Goal: Task Accomplishment & Management: Complete application form

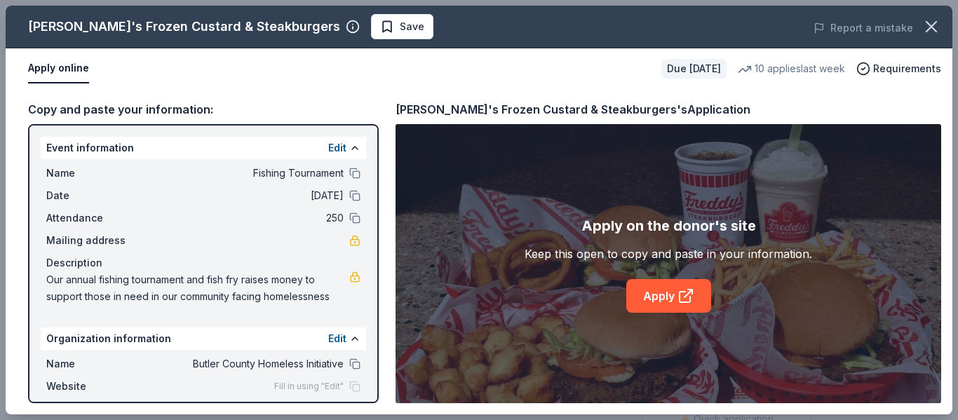
scroll to position [218, 0]
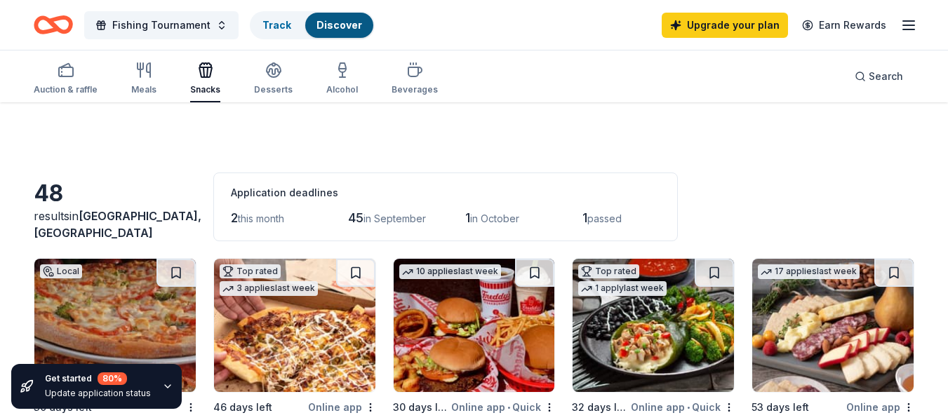
scroll to position [128, 0]
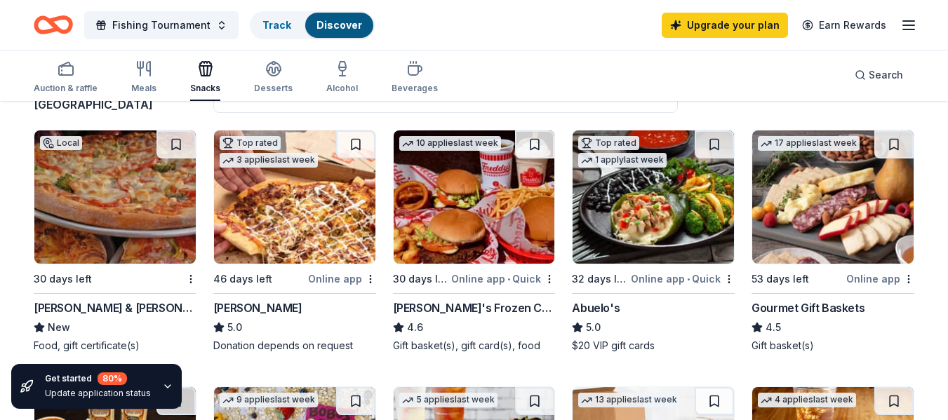
click at [678, 210] on img at bounding box center [652, 196] width 161 height 133
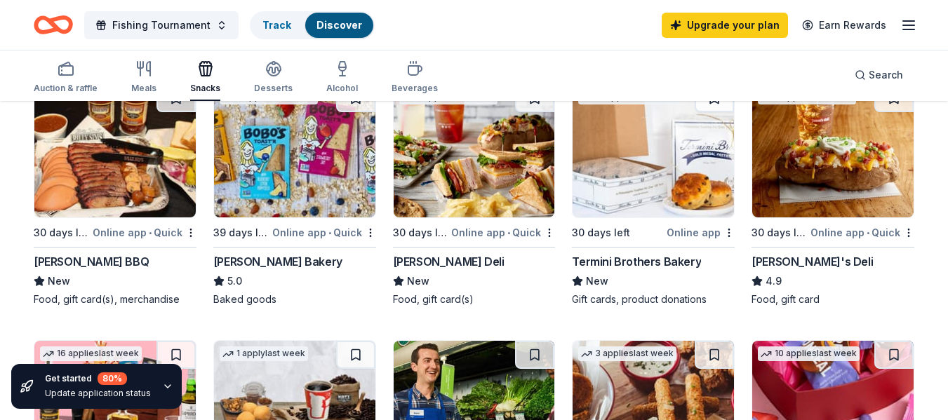
scroll to position [432, 0]
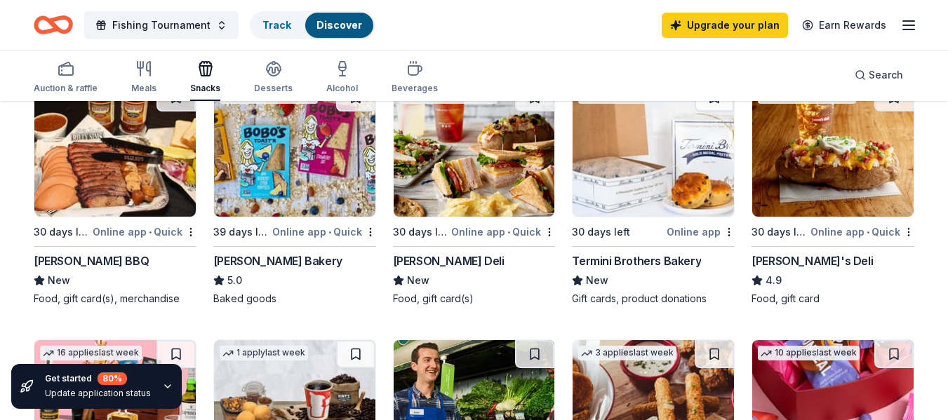
click at [863, 170] on img at bounding box center [832, 149] width 161 height 133
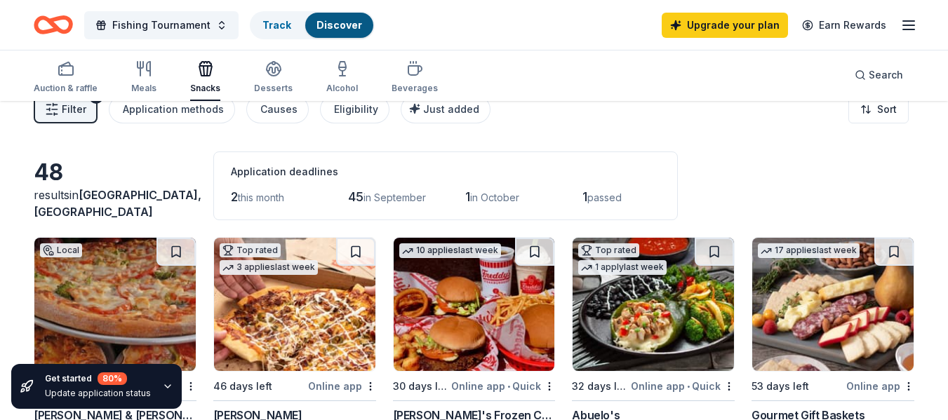
scroll to position [0, 0]
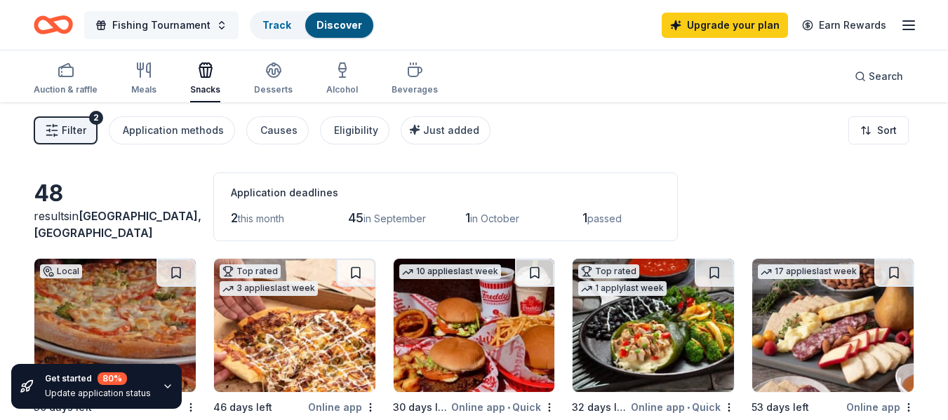
click at [163, 22] on span "Fishing Tournament" at bounding box center [161, 25] width 98 height 17
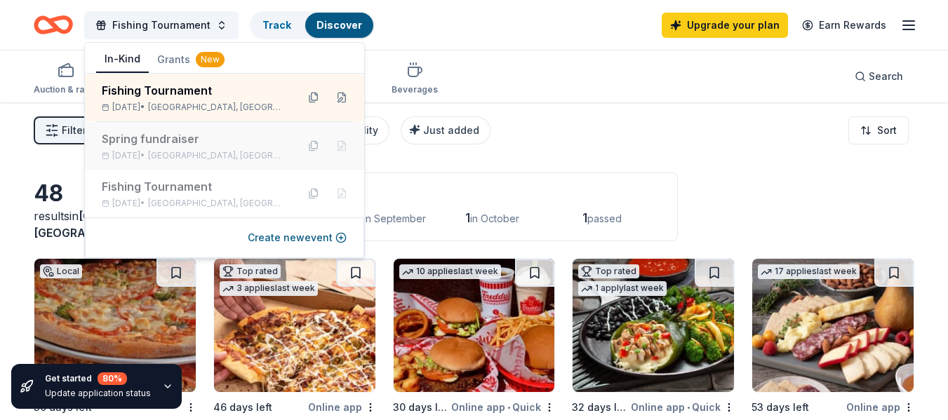
click at [155, 137] on div "Spring fundraiser" at bounding box center [194, 138] width 184 height 17
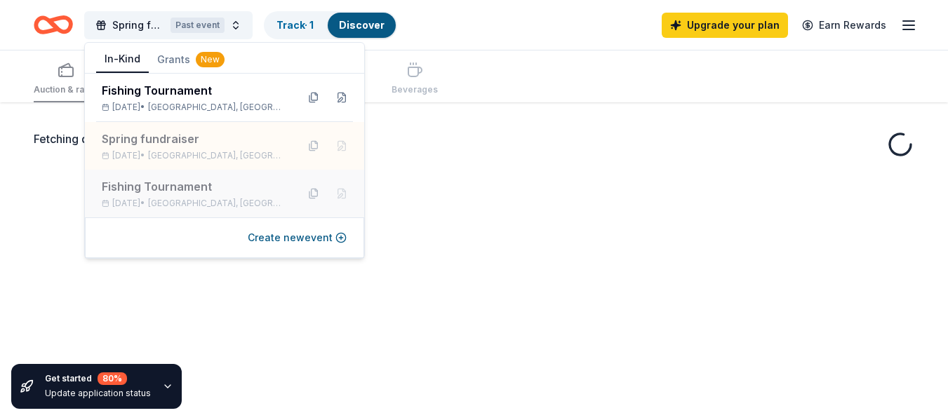
click at [154, 185] on div "Fishing Tournament" at bounding box center [194, 186] width 184 height 17
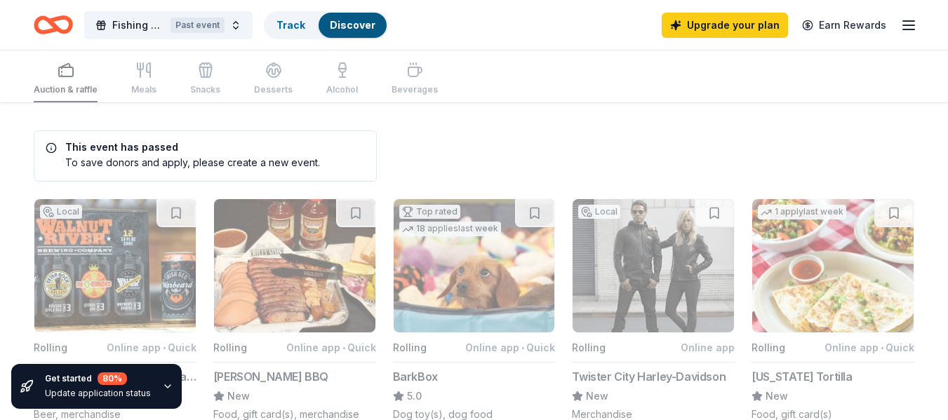
click at [196, 18] on div "Past event" at bounding box center [197, 25] width 54 height 15
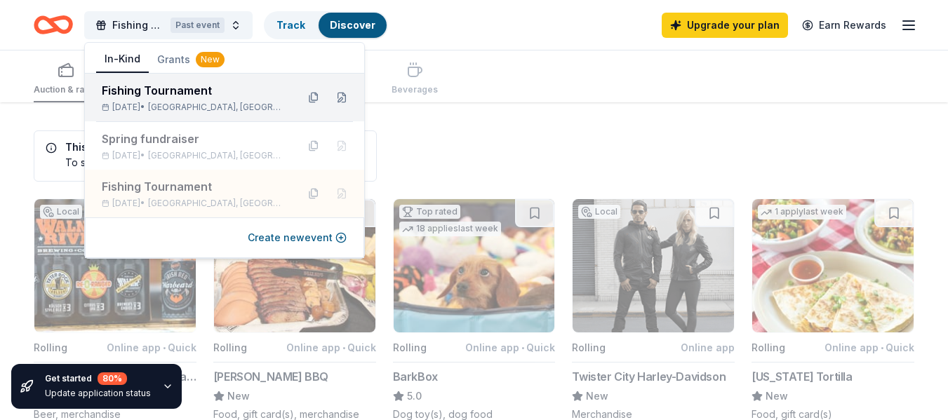
click at [193, 81] on div "Fishing Tournament Oct 11, 2025 • El Dorado, KS" at bounding box center [224, 98] width 279 height 48
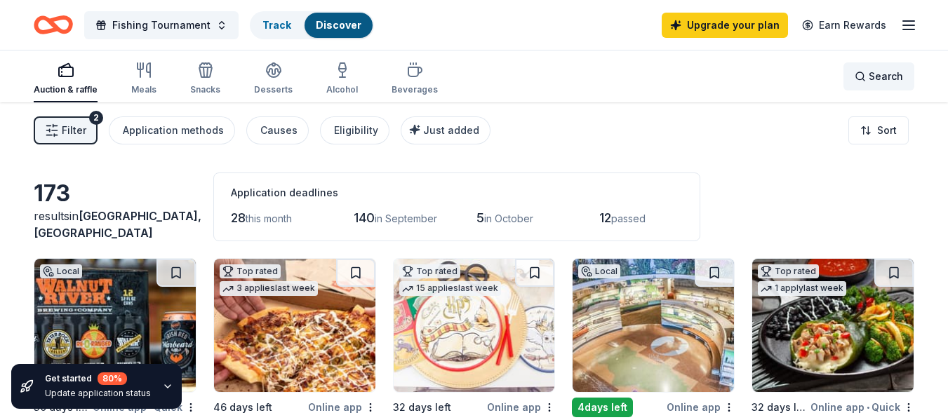
click at [866, 79] on div "Search" at bounding box center [878, 76] width 48 height 17
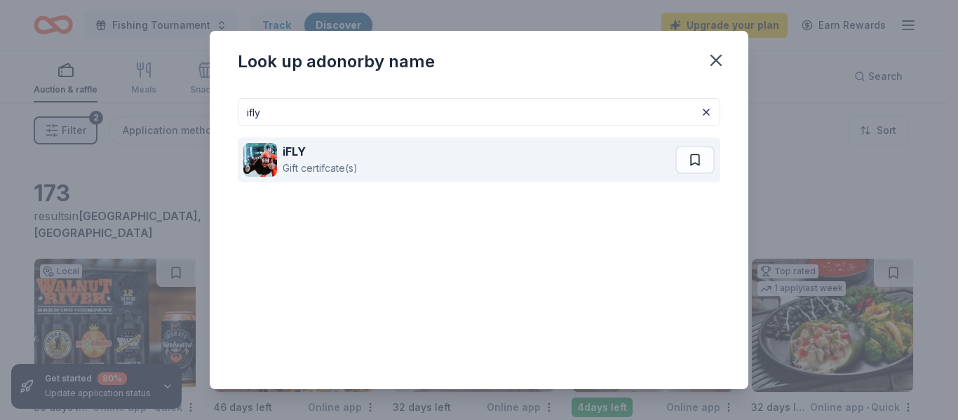
type input "ifly"
click at [495, 147] on div "iFLY Gift certifcate(s)" at bounding box center [459, 159] width 432 height 45
click at [685, 159] on button at bounding box center [694, 160] width 39 height 28
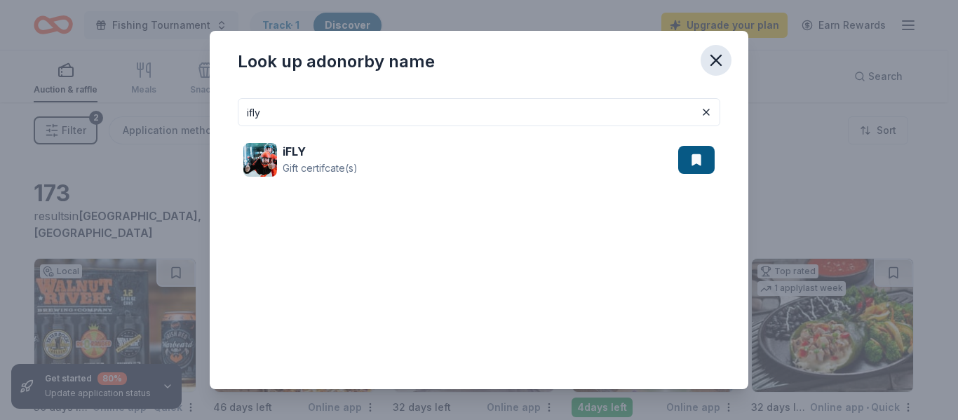
click at [718, 55] on icon "button" at bounding box center [716, 61] width 20 height 20
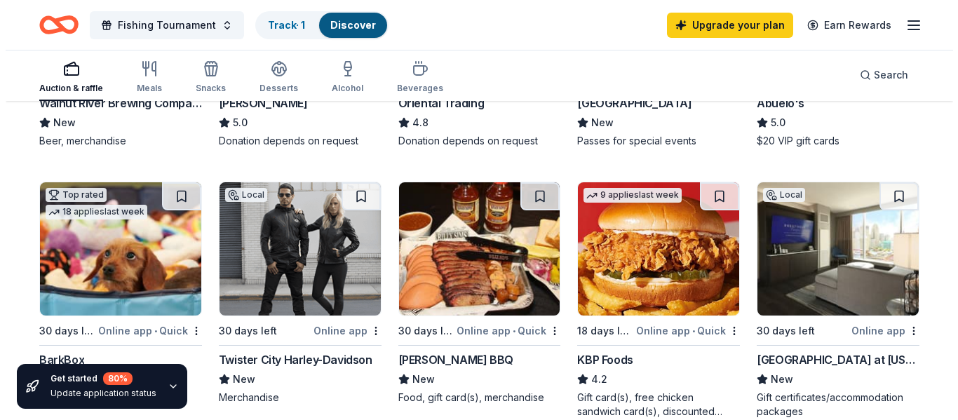
scroll to position [330, 0]
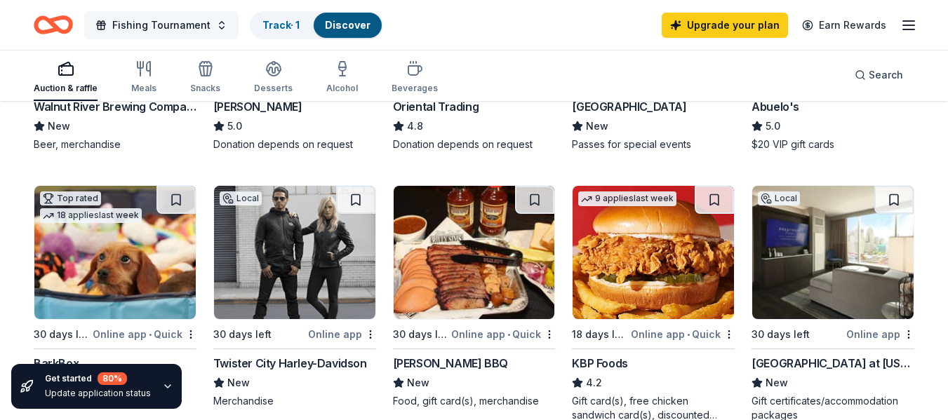
click at [208, 18] on button "Fishing Tournament" at bounding box center [161, 25] width 154 height 28
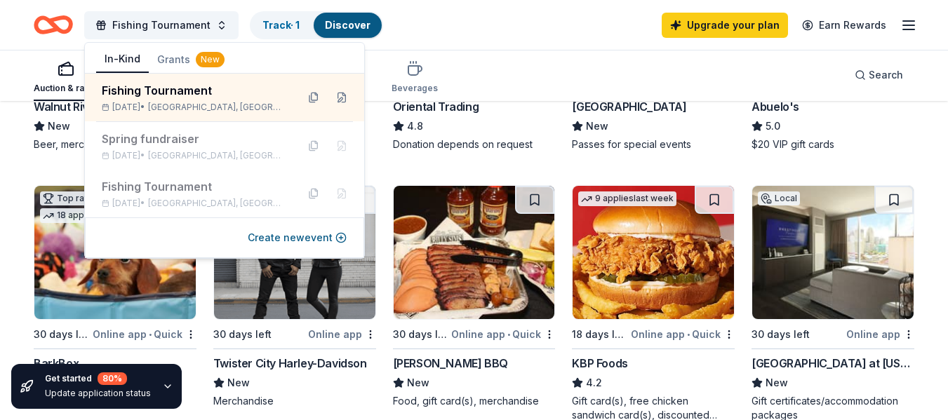
click at [278, 229] on div "Create new event" at bounding box center [224, 237] width 279 height 41
click at [335, 232] on button "Create new event" at bounding box center [297, 237] width 99 height 17
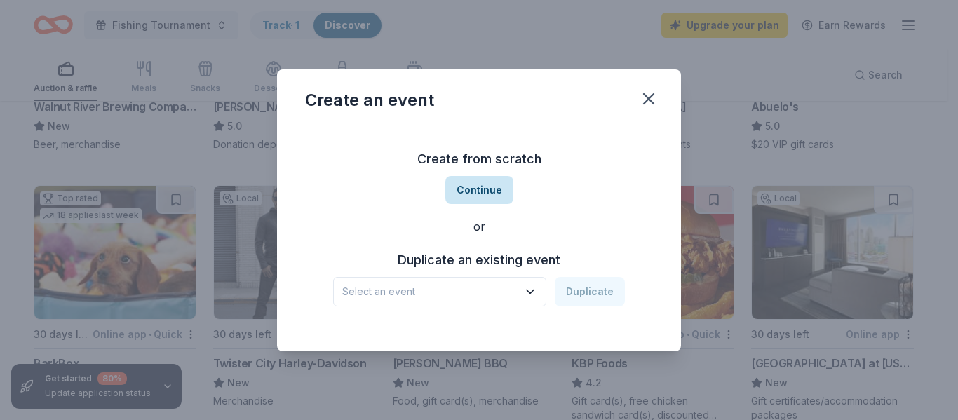
click at [475, 190] on button "Continue" at bounding box center [479, 190] width 68 height 28
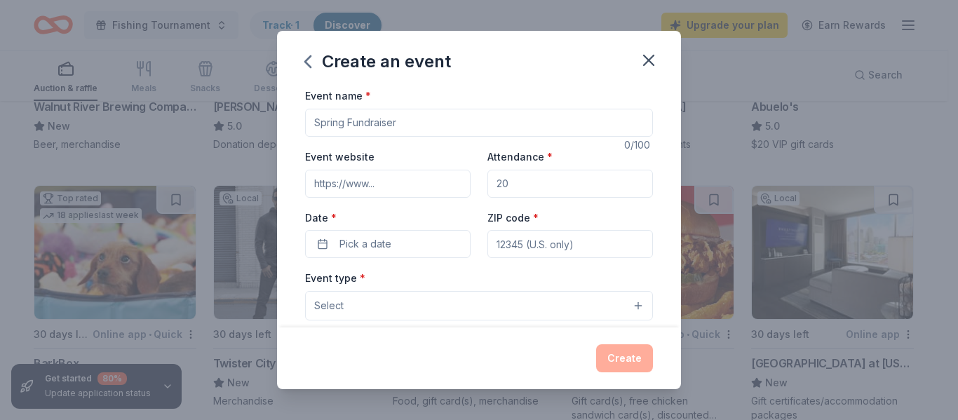
click at [434, 117] on input "Event name *" at bounding box center [479, 123] width 348 height 28
type input "H"
type input "winter shelter needs"
click at [405, 170] on input "Event website" at bounding box center [388, 184] width 166 height 28
type input "www.rise-eldorado.org"
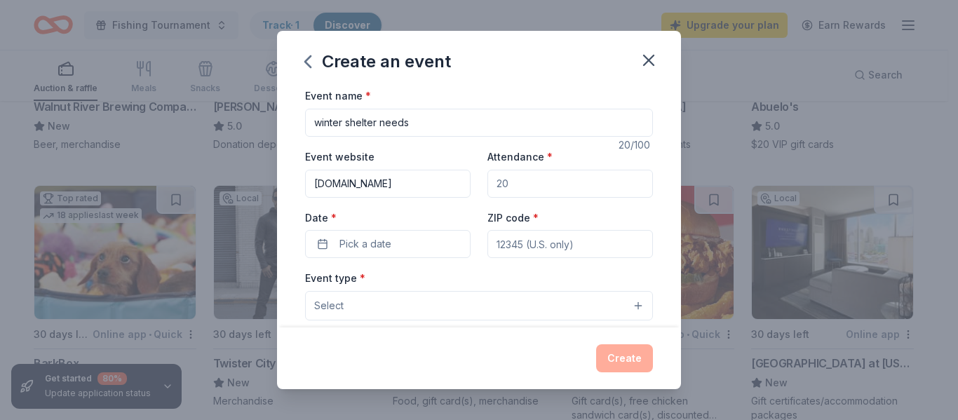
click at [525, 191] on input "Attendance *" at bounding box center [570, 184] width 166 height 28
type input "250"
click at [427, 238] on button "Pick a date" at bounding box center [388, 244] width 166 height 28
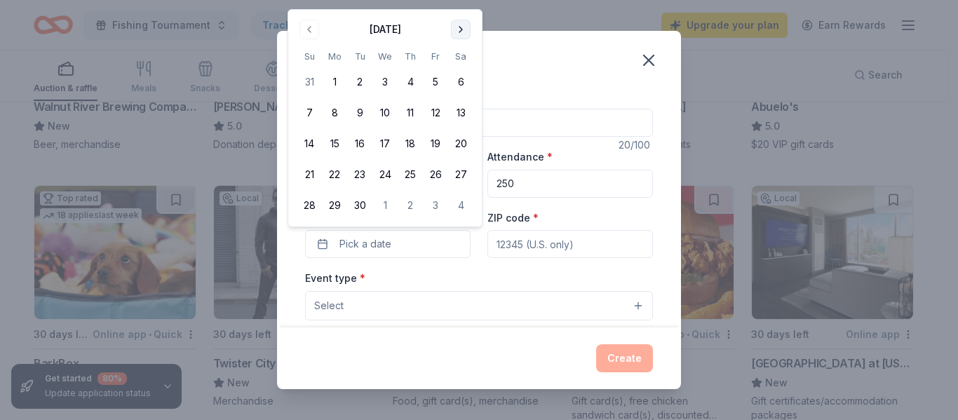
click at [459, 30] on button "Go to next month" at bounding box center [461, 30] width 20 height 20
click at [461, 112] on button "11" at bounding box center [460, 112] width 25 height 25
click at [426, 300] on button "Select" at bounding box center [479, 305] width 348 height 29
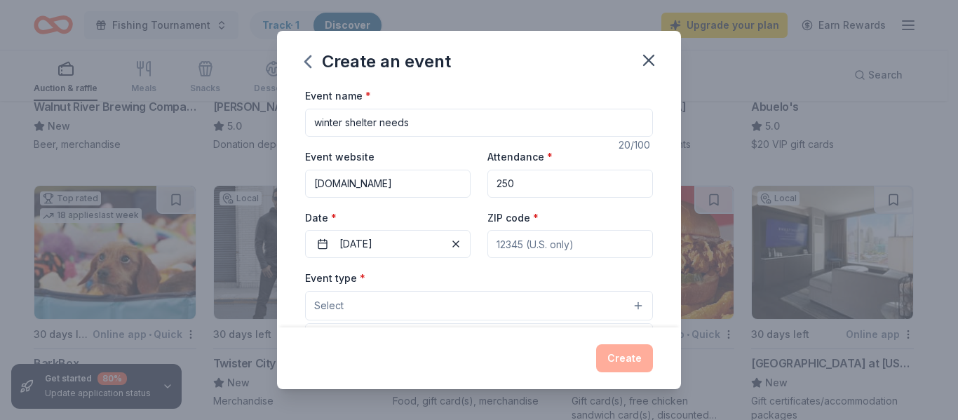
click at [426, 300] on button "Select" at bounding box center [479, 305] width 348 height 29
click at [591, 241] on input "ZIP code *" at bounding box center [570, 244] width 166 height 28
type input "P.O. Box 447"
click at [554, 291] on button "Select" at bounding box center [479, 305] width 348 height 29
click at [534, 236] on div "Event name * winter shelter needs 20 /100 Event website www.rise-eldorado.org A…" at bounding box center [479, 411] width 348 height 648
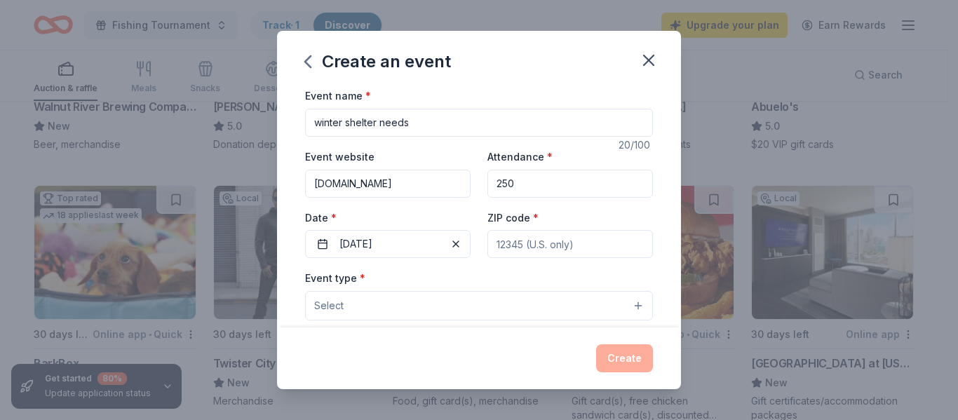
click at [532, 244] on input "ZIP code *" at bounding box center [570, 244] width 166 height 28
click at [464, 300] on button "Select" at bounding box center [479, 305] width 348 height 29
click at [574, 245] on div "Event name * winter shelter needs 20 /100 Event website www.rise-eldorado.org A…" at bounding box center [479, 411] width 348 height 648
click at [575, 243] on input "ZIP code *" at bounding box center [570, 244] width 166 height 28
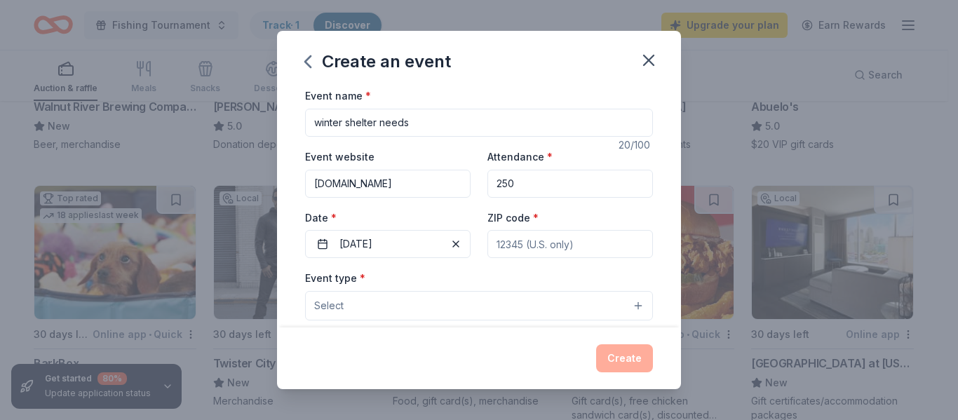
click at [547, 247] on input "ZIP code *" at bounding box center [570, 244] width 166 height 28
click at [543, 245] on input "ZIP code *" at bounding box center [570, 244] width 166 height 28
drag, startPoint x: 566, startPoint y: 250, endPoint x: 561, endPoint y: 244, distance: 8.0
click at [561, 244] on input "ZIP code *" at bounding box center [570, 244] width 166 height 28
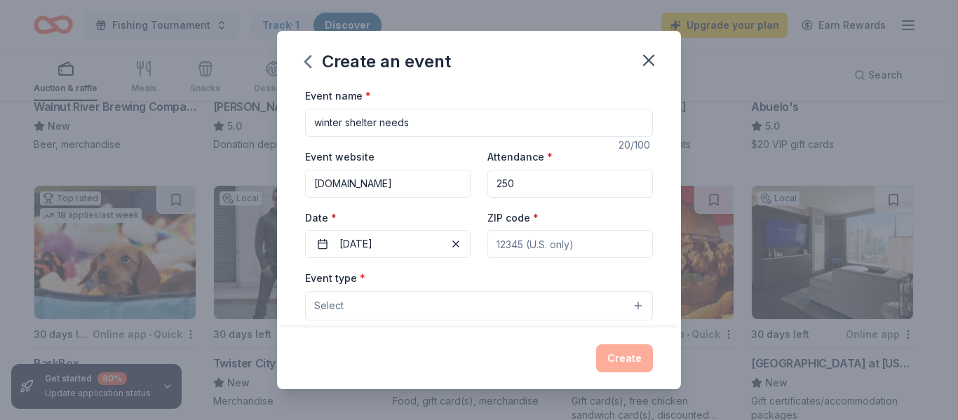
drag, startPoint x: 561, startPoint y: 244, endPoint x: 523, endPoint y: 244, distance: 38.6
click at [523, 244] on input "ZIP code *" at bounding box center [570, 244] width 166 height 28
click at [539, 243] on input "ZIP code *" at bounding box center [570, 244] width 166 height 28
click at [588, 241] on input "ZIP code *" at bounding box center [570, 244] width 166 height 28
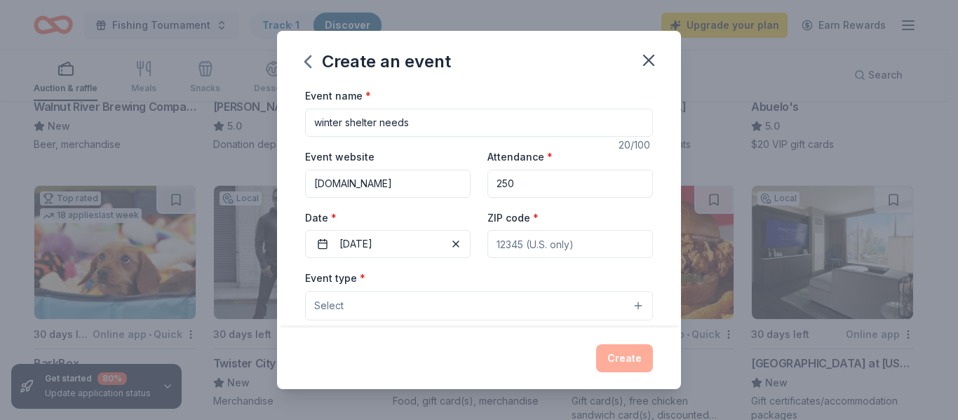
click at [570, 246] on input "ZIP code *" at bounding box center [570, 244] width 166 height 28
type input "5"
type input "67042"
click at [450, 300] on button "Select" at bounding box center [479, 305] width 348 height 29
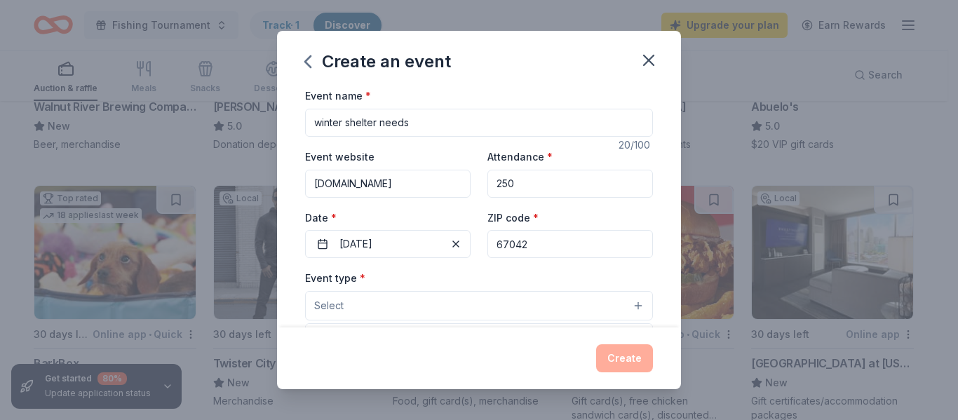
click at [588, 295] on button "Select" at bounding box center [479, 305] width 348 height 29
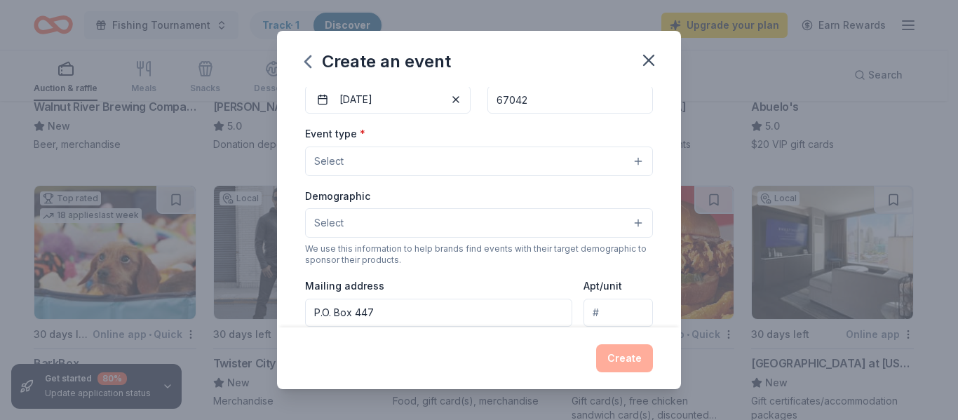
scroll to position [145, 0]
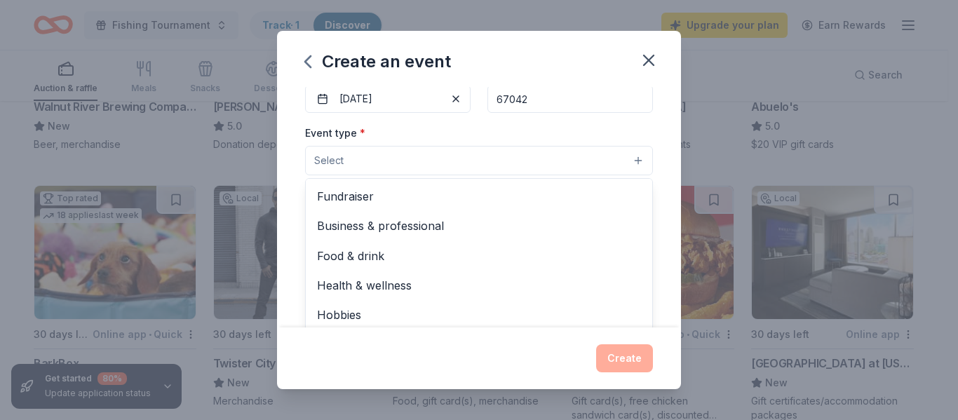
click at [628, 156] on button "Select" at bounding box center [479, 160] width 348 height 29
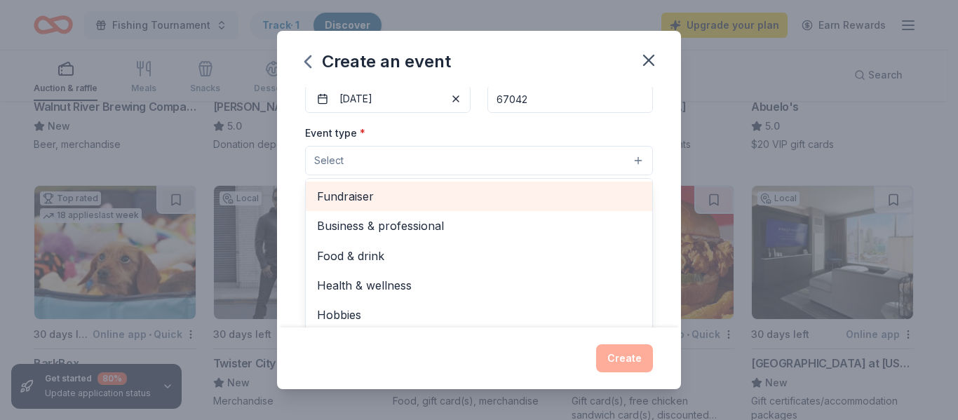
click at [594, 188] on span "Fundraiser" at bounding box center [479, 196] width 324 height 18
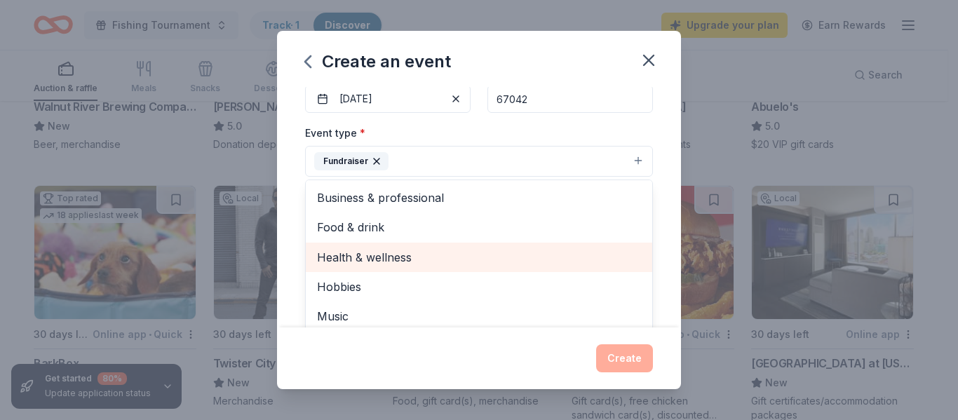
click at [495, 255] on span "Health & wellness" at bounding box center [479, 257] width 324 height 18
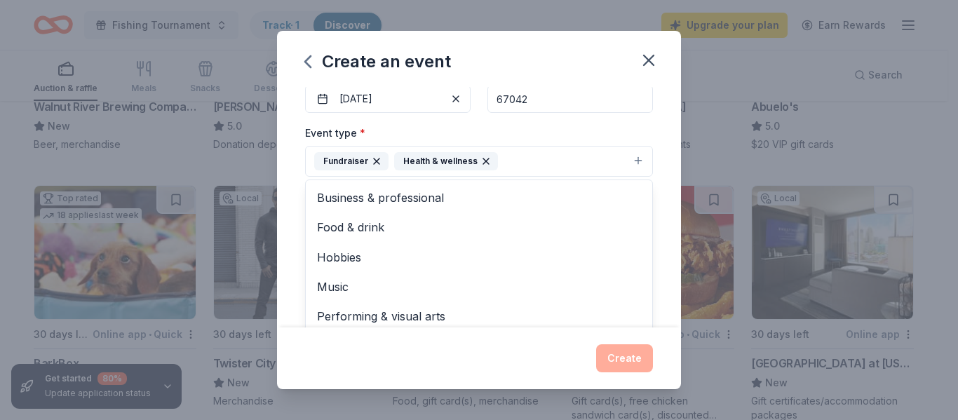
click at [658, 298] on div "Event name * winter shelter needs 20 /100 Event website www.rise-eldorado.org A…" at bounding box center [479, 207] width 404 height 240
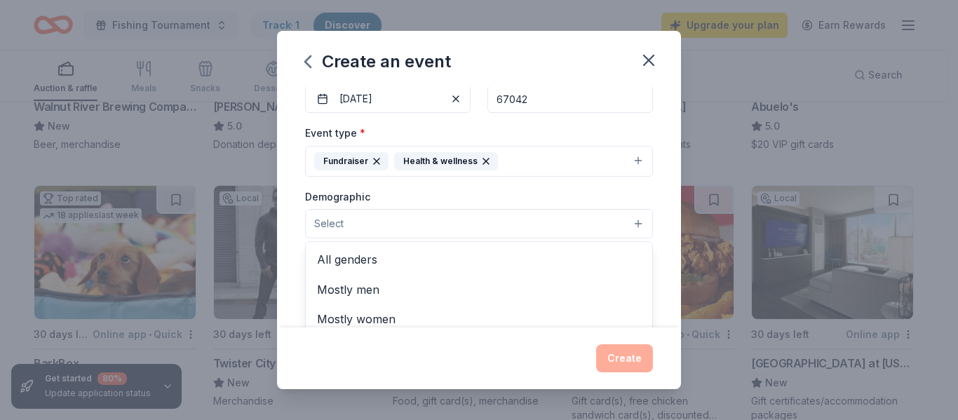
click at [626, 210] on button "Select" at bounding box center [479, 223] width 348 height 29
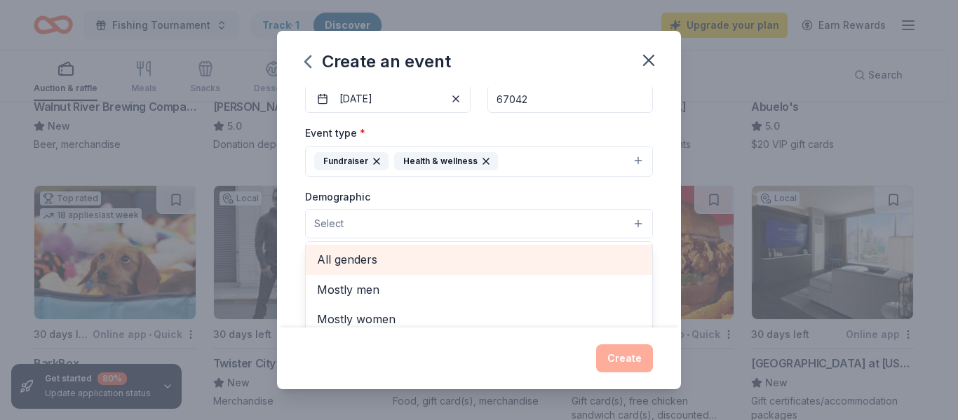
click at [556, 265] on span "All genders" at bounding box center [479, 259] width 324 height 18
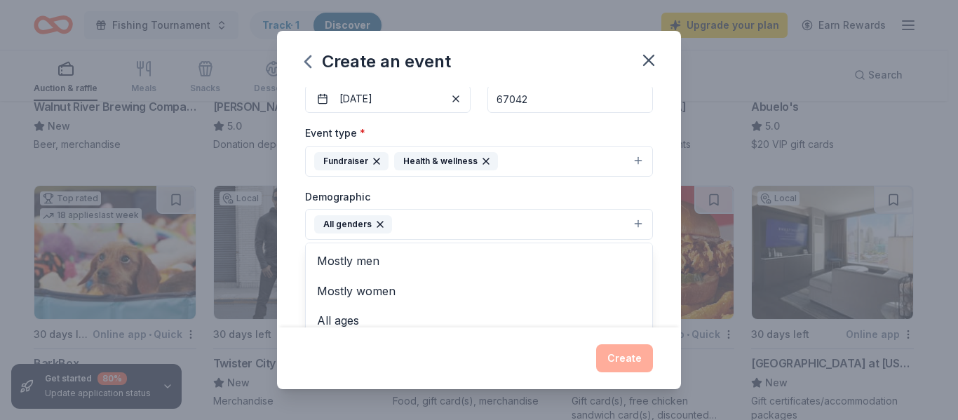
click at [657, 290] on div "Event name * winter shelter needs 20 /100 Event website www.rise-eldorado.org A…" at bounding box center [479, 207] width 404 height 240
click at [625, 220] on button "All genders" at bounding box center [479, 224] width 348 height 31
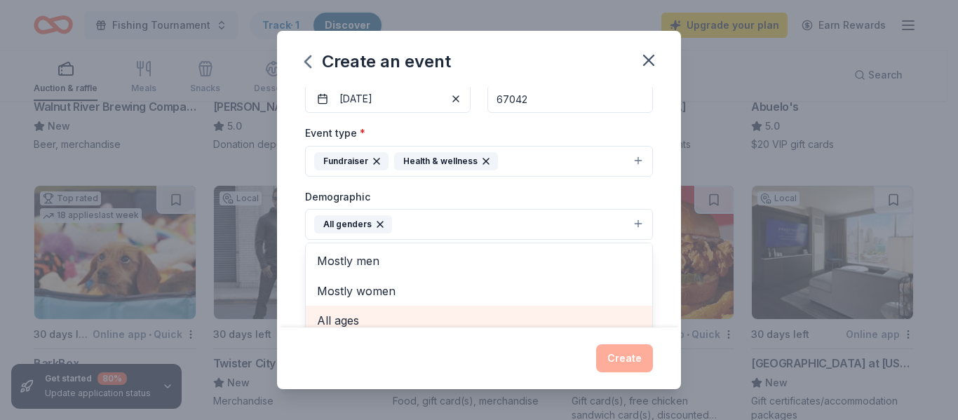
scroll to position [154, 0]
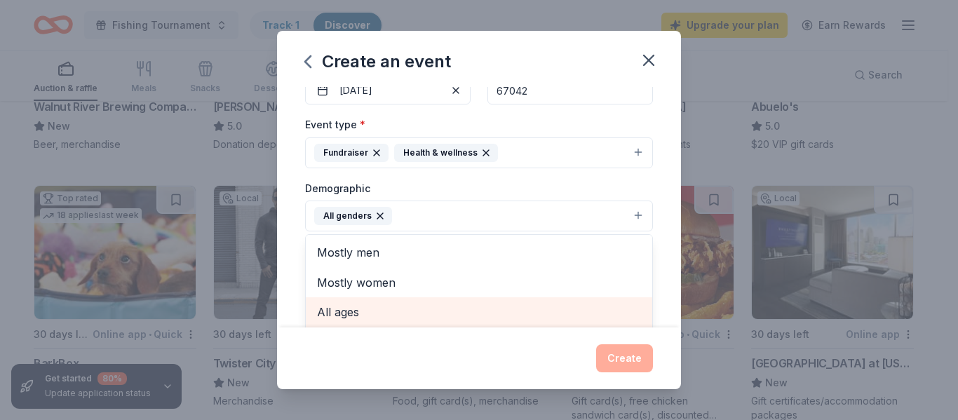
click at [522, 316] on span "All ages" at bounding box center [479, 312] width 324 height 18
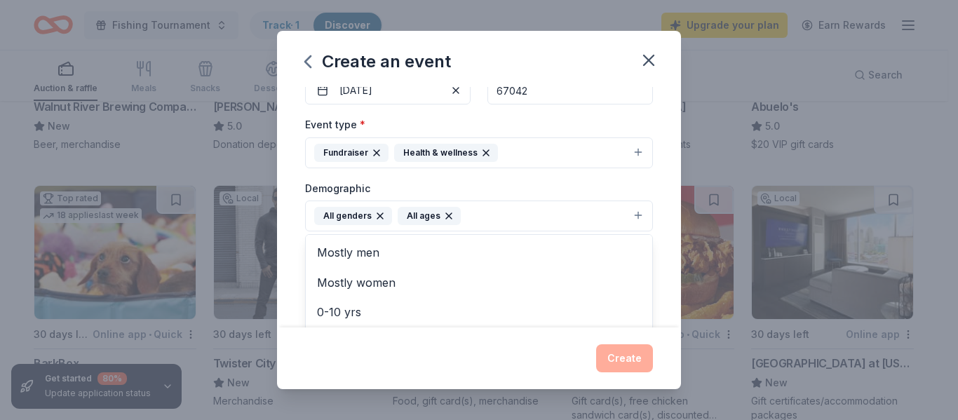
click at [662, 271] on div "Event name * winter shelter needs 20 /100 Event website www.rise-eldorado.org A…" at bounding box center [479, 207] width 404 height 240
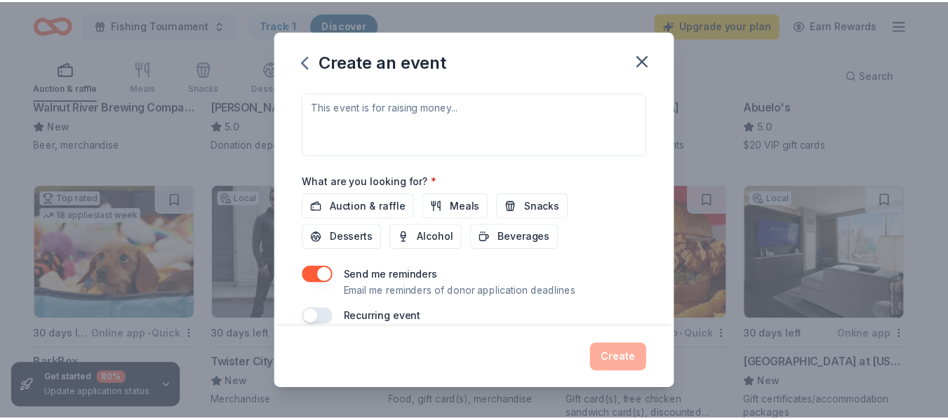
scroll to position [430, 0]
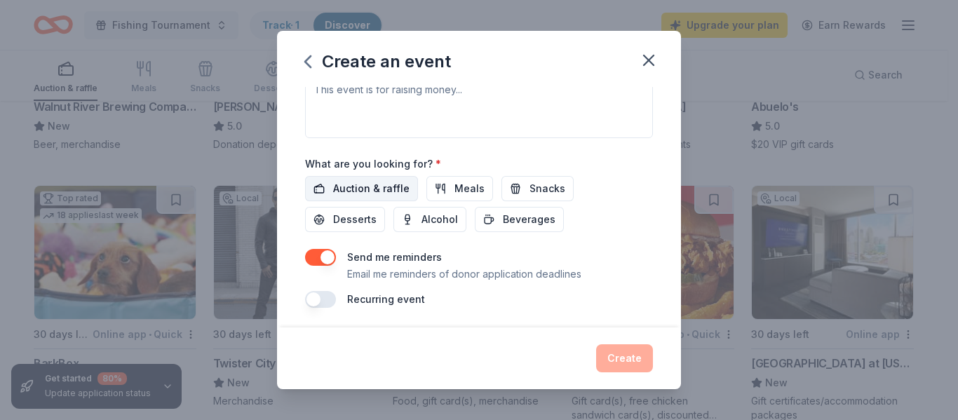
click at [382, 189] on span "Auction & raffle" at bounding box center [371, 188] width 76 height 17
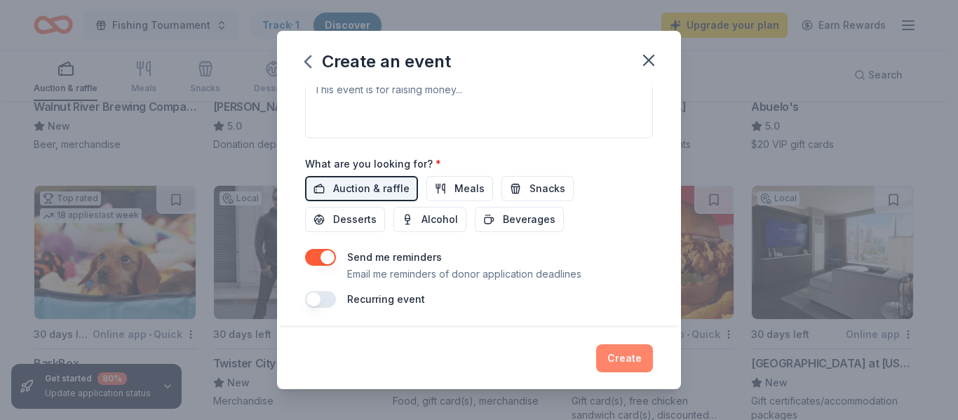
click at [621, 356] on button "Create" at bounding box center [624, 358] width 57 height 28
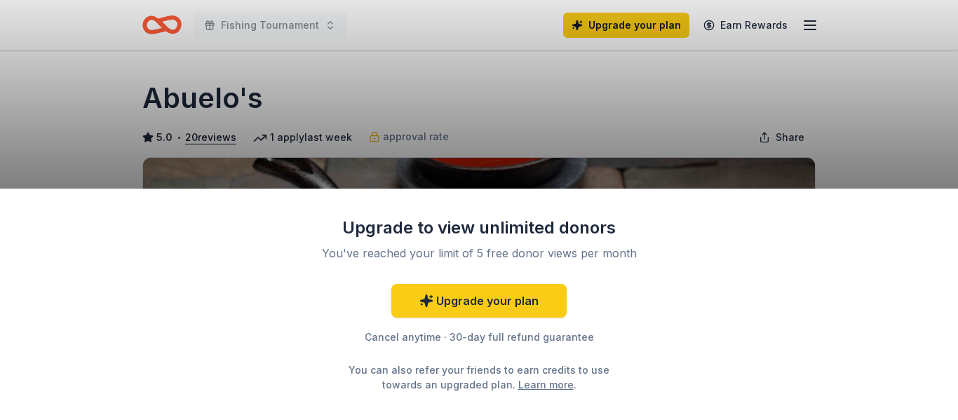
click at [834, 104] on div "Upgrade to view unlimited donors You've reached your limit of 5 free donor view…" at bounding box center [479, 210] width 958 height 420
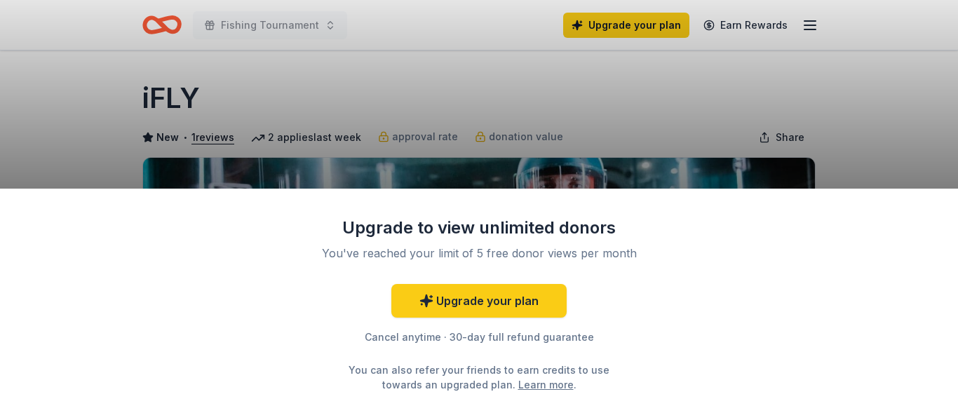
click at [912, 67] on div "Upgrade to view unlimited donors You've reached your limit of 5 free donor view…" at bounding box center [479, 210] width 958 height 420
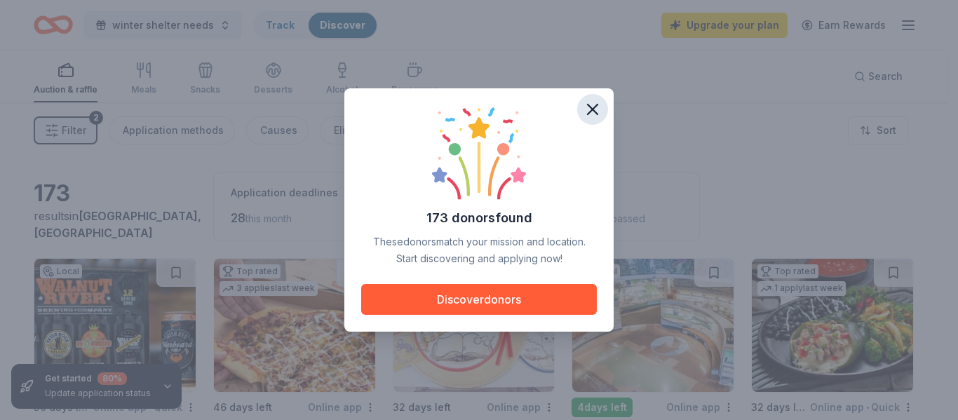
click at [588, 109] on icon "button" at bounding box center [593, 110] width 20 height 20
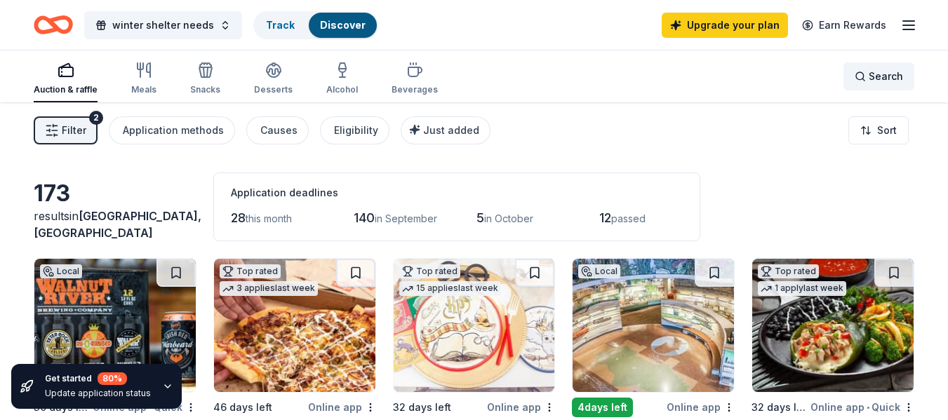
click at [877, 75] on span "Search" at bounding box center [885, 76] width 34 height 17
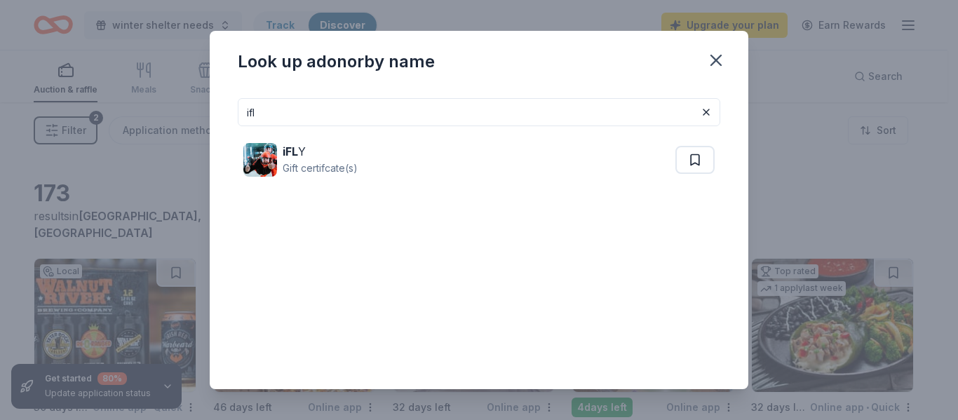
type input "ifly"
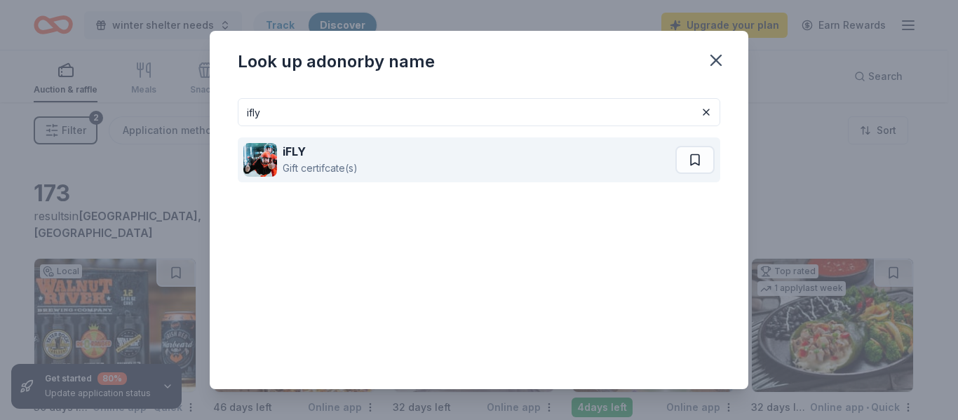
click at [352, 156] on div "iFLY" at bounding box center [320, 151] width 75 height 17
